Goal: Transaction & Acquisition: Purchase product/service

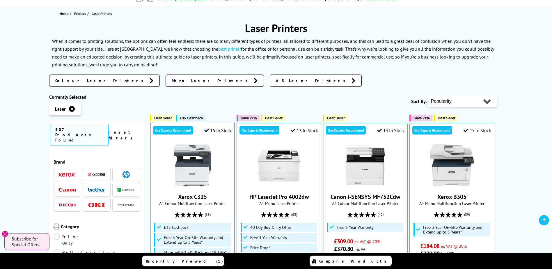
scroll to position [87, 0]
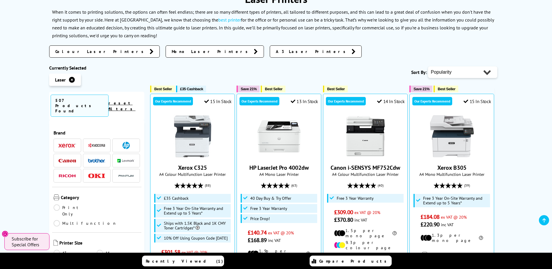
click at [125, 142] on img at bounding box center [125, 145] width 7 height 7
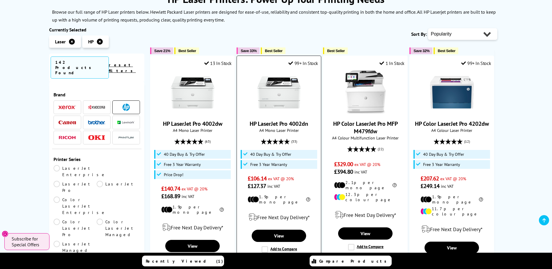
click at [285, 123] on link "HP LaserJet Pro 4002dn" at bounding box center [278, 124] width 58 height 8
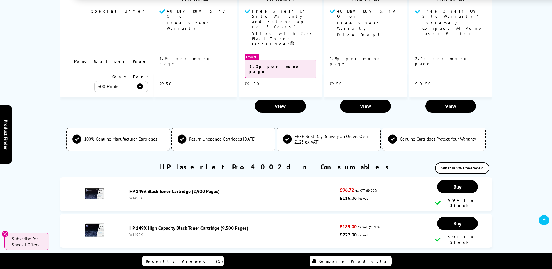
scroll to position [1483, 0]
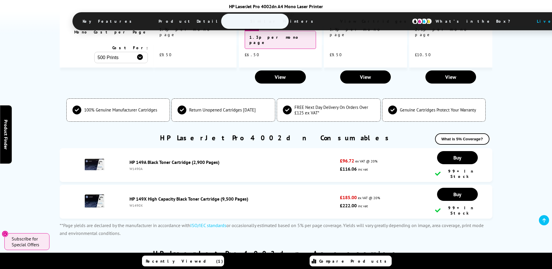
click at [159, 196] on link "HP 149X High Capacity Black Toner Cartridge (9,500 Pages)" at bounding box center [188, 199] width 119 height 6
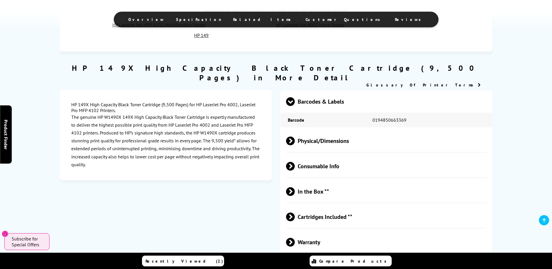
scroll to position [349, 0]
